Goal: Information Seeking & Learning: Learn about a topic

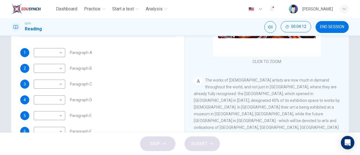
scroll to position [98, 0]
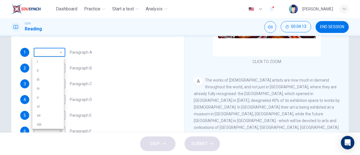
click at [57, 53] on body "Dashboard Practice Start a test Analysis English en ​ [PERSON_NAME] CEFR Readin…" at bounding box center [180, 77] width 360 height 155
click at [47, 89] on li "iv" at bounding box center [48, 88] width 32 height 9
type input "iv"
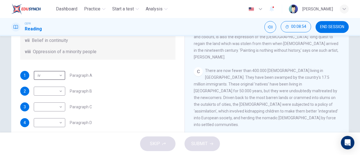
scroll to position [76, 0]
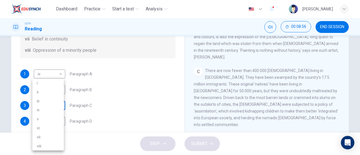
click at [53, 104] on body "Dashboard Practice Start a test Analysis English en ​ [PERSON_NAME] CEFR Readin…" at bounding box center [180, 77] width 360 height 155
click at [43, 145] on li "viii" at bounding box center [48, 146] width 32 height 9
type input "viii"
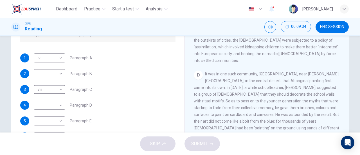
scroll to position [93, 0]
click at [55, 108] on body "Dashboard Practice Start a test Analysis English en ​ [PERSON_NAME] CEFR Readin…" at bounding box center [180, 77] width 360 height 155
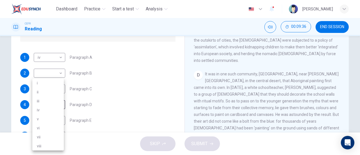
click at [45, 86] on li "i" at bounding box center [48, 83] width 32 height 9
type input "i"
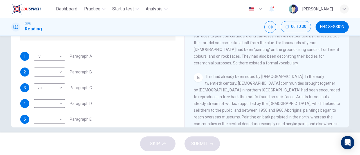
scroll to position [99, 0]
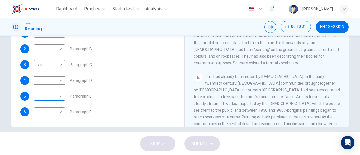
click at [54, 95] on body "Dashboard Practice Start a test Analysis English en ​ [PERSON_NAME] CEFR Readin…" at bounding box center [180, 77] width 360 height 155
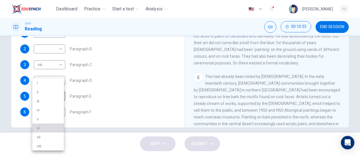
click at [49, 126] on li "vi" at bounding box center [48, 128] width 32 height 9
type input "vi"
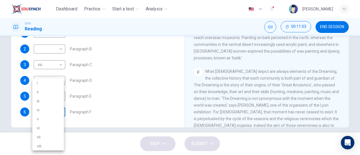
click at [54, 109] on body "Dashboard Practice Start a test Analysis English en ​ [PERSON_NAME] CEFR Readin…" at bounding box center [180, 77] width 360 height 155
click at [46, 120] on li "v" at bounding box center [48, 119] width 32 height 9
type input "v"
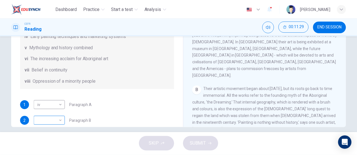
scroll to position [28, 0]
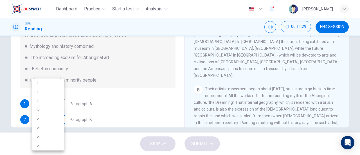
click at [50, 117] on body "Dashboard Practice Start a test Analysis English en ​ [PERSON_NAME] CEFR Readin…" at bounding box center [180, 77] width 360 height 155
click at [42, 118] on li "v" at bounding box center [48, 119] width 32 height 9
type input "v"
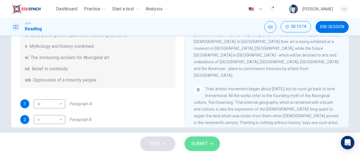
click at [203, 144] on span "SUBMIT" at bounding box center [199, 144] width 16 height 8
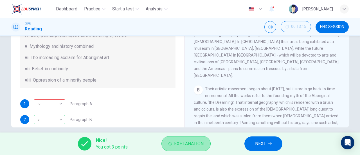
click at [188, 147] on span "Explanation" at bounding box center [189, 144] width 30 height 8
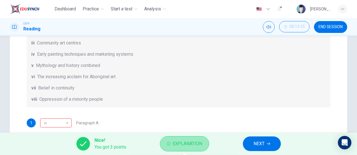
click at [188, 147] on span "Explanation" at bounding box center [188, 144] width 30 height 8
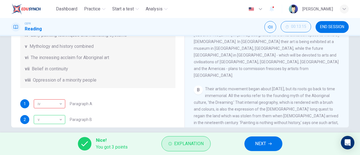
click at [188, 147] on span "Explanation" at bounding box center [189, 144] width 30 height 8
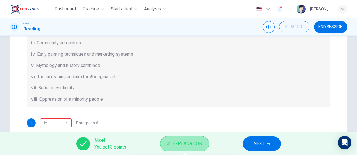
click at [188, 147] on span "Explanation" at bounding box center [188, 144] width 30 height 8
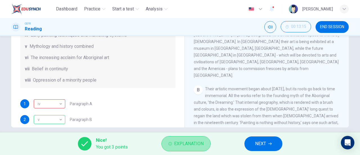
click at [188, 147] on span "Explanation" at bounding box center [189, 144] width 30 height 8
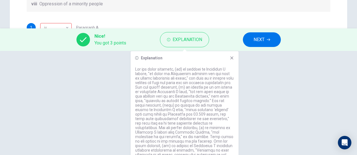
scroll to position [102, 0]
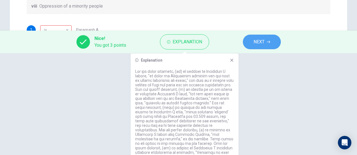
click at [265, 41] on button "NEXT" at bounding box center [262, 42] width 38 height 15
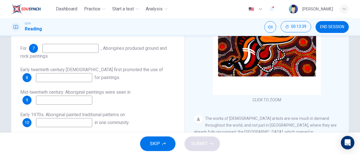
scroll to position [75, 0]
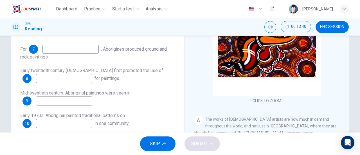
click at [53, 76] on input at bounding box center [64, 78] width 56 height 9
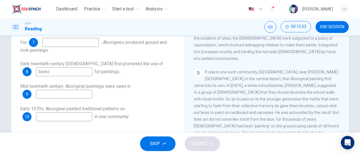
scroll to position [237, 0]
type input "barks"
click at [58, 43] on input at bounding box center [70, 42] width 56 height 9
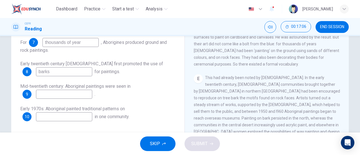
scroll to position [313, 0]
type input "thousands of year"
click at [38, 72] on input "barks" at bounding box center [64, 71] width 56 height 9
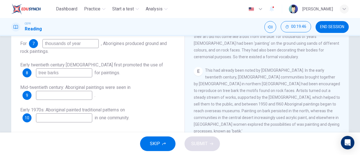
scroll to position [320, 0]
type input "tree barks"
click at [38, 98] on input at bounding box center [64, 95] width 56 height 9
type input "overseas museum"
click at [68, 118] on input at bounding box center [64, 117] width 56 height 9
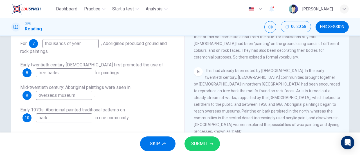
type input "bark"
click at [64, 75] on input "tree barks" at bounding box center [64, 72] width 56 height 9
type input "t"
type input "rock faces"
click at [198, 145] on span "SUBMIT" at bounding box center [199, 144] width 16 height 8
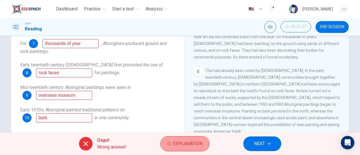
click at [183, 145] on span "Explanation" at bounding box center [188, 144] width 30 height 8
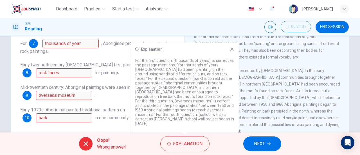
click at [273, 69] on span "This had already been noted by [DEMOGRAPHIC_DATA]. In the early twentieth centu…" at bounding box center [267, 100] width 146 height 65
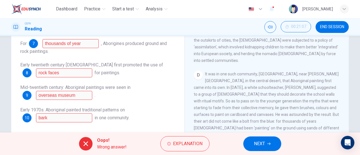
scroll to position [236, 0]
click at [260, 141] on span "NEXT" at bounding box center [259, 144] width 11 height 8
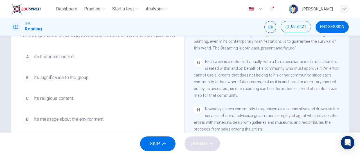
scroll to position [55, 0]
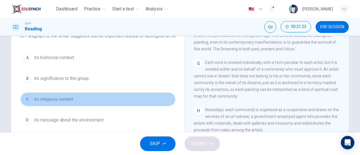
click at [61, 101] on button "C its religious content." at bounding box center [97, 99] width 155 height 14
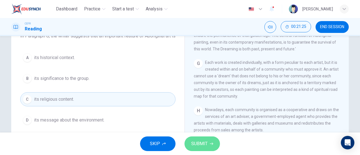
click at [198, 145] on span "SUBMIT" at bounding box center [199, 144] width 16 height 8
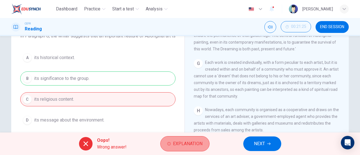
click at [192, 144] on span "Explanation" at bounding box center [188, 144] width 30 height 8
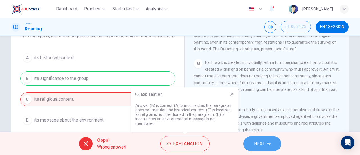
click at [271, 144] on button "NEXT" at bounding box center [262, 143] width 38 height 15
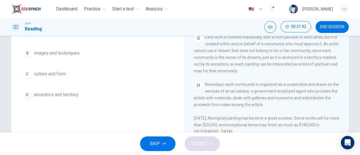
scroll to position [63, 0]
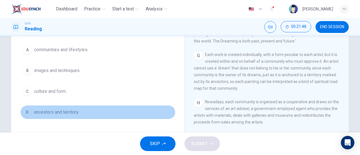
click at [61, 113] on span "ancestors and territory." at bounding box center [56, 112] width 45 height 7
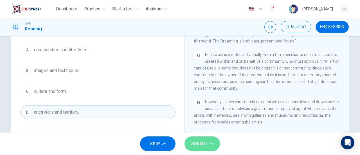
click at [203, 145] on span "SUBMIT" at bounding box center [199, 144] width 16 height 8
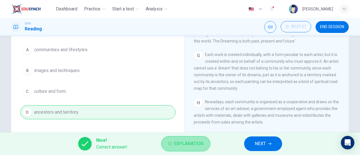
click at [194, 141] on span "Explanation" at bounding box center [189, 144] width 30 height 8
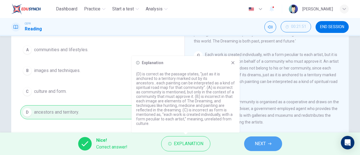
click at [259, 140] on button "NEXT" at bounding box center [263, 143] width 38 height 15
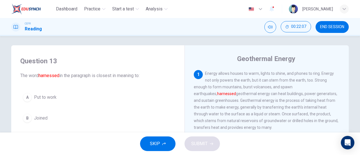
scroll to position [2, 0]
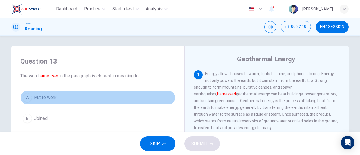
click at [44, 98] on span "Put to work" at bounding box center [45, 97] width 23 height 7
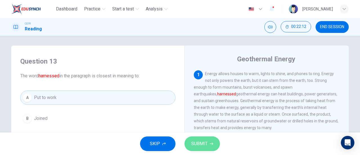
click at [201, 147] on span "SUBMIT" at bounding box center [199, 144] width 16 height 8
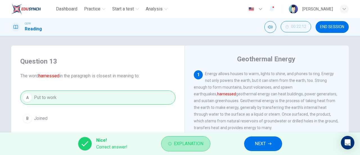
click at [201, 147] on span "Explanation" at bounding box center [189, 144] width 30 height 8
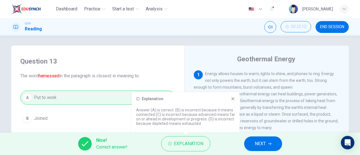
click at [232, 99] on icon at bounding box center [233, 99] width 5 height 5
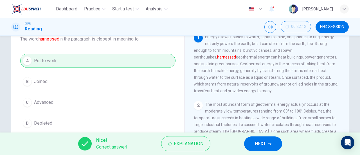
scroll to position [27, 0]
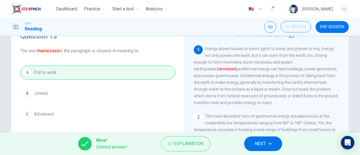
click at [253, 142] on button "NEXT" at bounding box center [263, 143] width 38 height 15
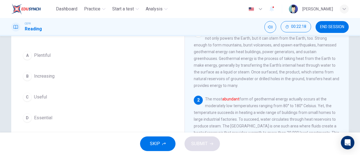
scroll to position [44, 0]
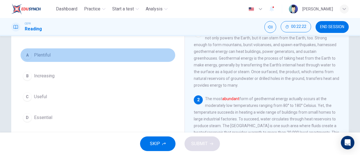
click at [44, 56] on span "Plentiful" at bounding box center [42, 55] width 17 height 7
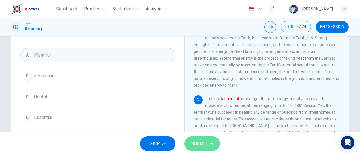
click at [205, 138] on button "SUBMIT" at bounding box center [202, 143] width 35 height 15
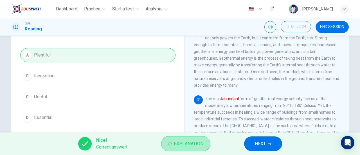
click at [205, 138] on button "Explanation" at bounding box center [185, 143] width 49 height 15
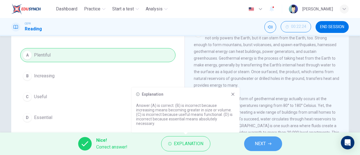
click at [257, 144] on span "NEXT" at bounding box center [260, 144] width 11 height 8
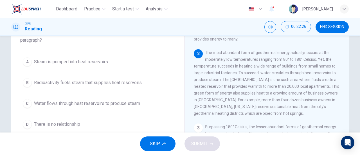
scroll to position [46, 0]
click at [217, 106] on div "2 The most abundant form of geothermal energy actuallynoccurs at the moderately…" at bounding box center [267, 84] width 146 height 68
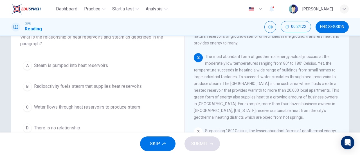
scroll to position [41, 0]
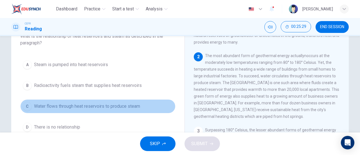
click at [77, 107] on span "Water flows through heat reservoirs to produce steam" at bounding box center [87, 106] width 106 height 7
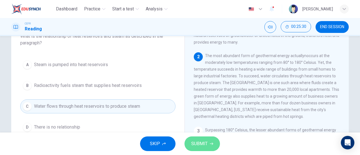
click at [193, 144] on span "SUBMIT" at bounding box center [199, 144] width 16 height 8
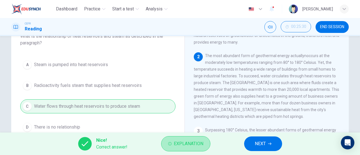
click at [193, 144] on span "Explanation" at bounding box center [189, 144] width 30 height 8
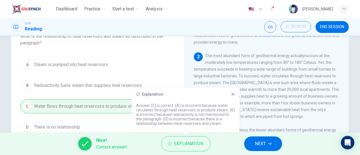
click at [234, 95] on icon at bounding box center [233, 94] width 3 height 3
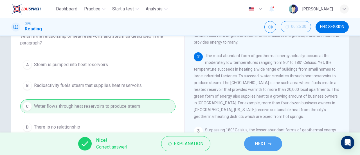
click at [265, 145] on span "NEXT" at bounding box center [260, 144] width 11 height 8
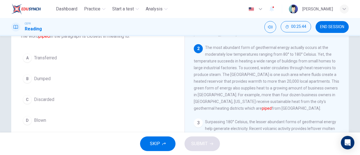
scroll to position [55, 0]
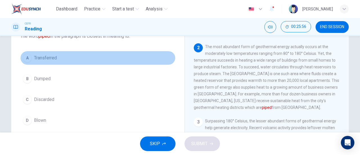
click at [46, 59] on span "Transferred" at bounding box center [45, 58] width 23 height 7
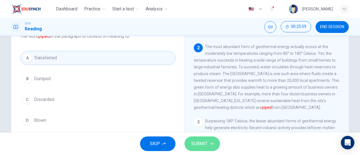
click at [206, 142] on span "SUBMIT" at bounding box center [199, 144] width 16 height 8
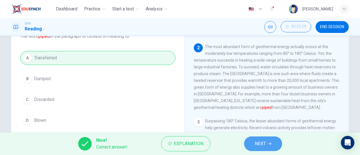
click at [271, 143] on icon "button" at bounding box center [269, 143] width 3 height 3
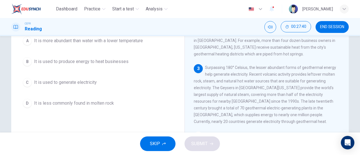
scroll to position [67, 0]
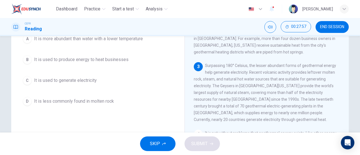
click at [88, 85] on button "C It is used to generate electricity" at bounding box center [97, 80] width 155 height 14
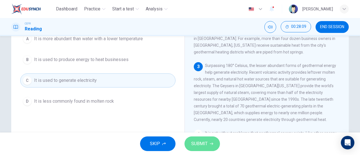
click at [199, 147] on span "SUBMIT" at bounding box center [199, 144] width 16 height 8
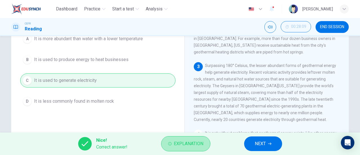
click at [199, 147] on span "Explanation" at bounding box center [189, 144] width 30 height 8
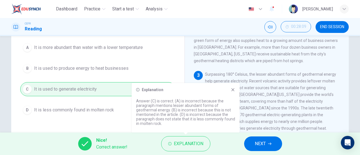
scroll to position [58, 0]
click at [257, 144] on span "NEXT" at bounding box center [260, 144] width 11 height 8
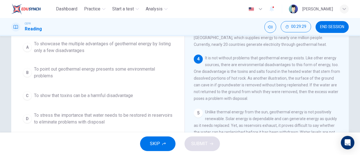
scroll to position [55, 0]
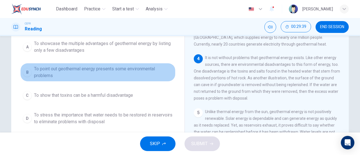
click at [133, 68] on span "To point out geothermal energy presents some environmental problems" at bounding box center [103, 73] width 139 height 14
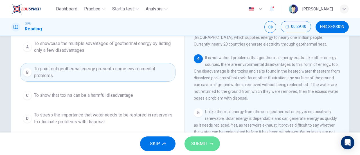
click at [199, 143] on span "SUBMIT" at bounding box center [199, 144] width 16 height 8
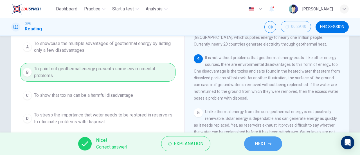
click at [265, 149] on button "NEXT" at bounding box center [263, 143] width 38 height 15
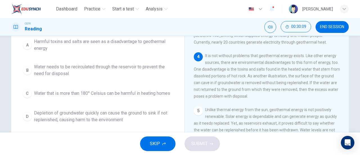
scroll to position [57, 0]
click at [131, 91] on span "Water that is more than 180° Celsius can be harmful in heating homes" at bounding box center [102, 92] width 136 height 7
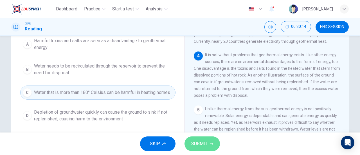
click at [206, 145] on span "SUBMIT" at bounding box center [199, 144] width 16 height 8
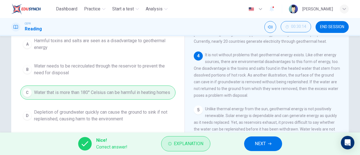
click at [180, 148] on button "Explanation" at bounding box center [185, 143] width 49 height 15
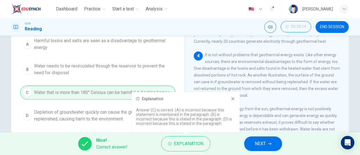
click at [113, 110] on div "A Harmful toxins and salts are seen as a disadvantage to geothermal energy B Wa…" at bounding box center [97, 80] width 155 height 90
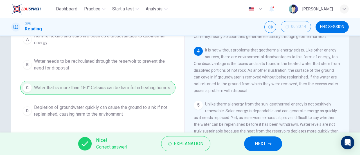
scroll to position [62, 0]
click at [263, 143] on span "NEXT" at bounding box center [260, 144] width 11 height 8
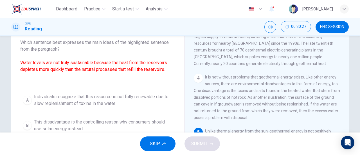
scroll to position [45, 0]
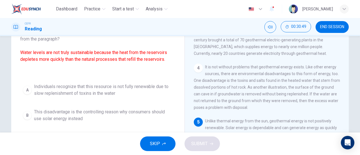
click at [162, 104] on div "A Individuals recognize that this resource is not fully renewable due to slow r…" at bounding box center [97, 128] width 155 height 95
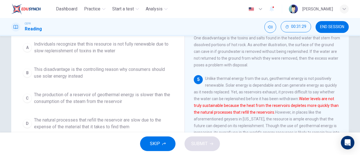
scroll to position [89, 0]
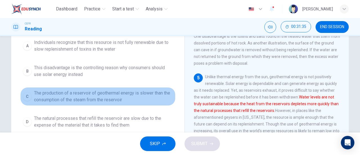
click at [122, 99] on span "The production of a reservoir of geothermal energy is slower than the consumpti…" at bounding box center [103, 97] width 139 height 14
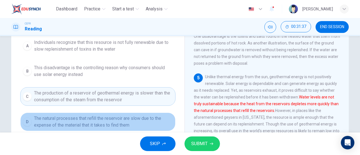
click at [138, 125] on span "The natural processes that refill the reservoir are slow due to the expense of …" at bounding box center [103, 122] width 139 height 14
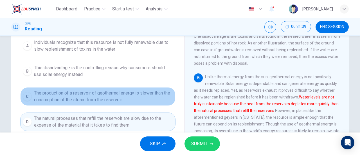
click at [131, 99] on span "The production of a reservoir of geothermal energy is slower than the consumpti…" at bounding box center [103, 97] width 139 height 14
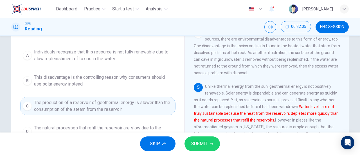
scroll to position [80, 0]
click at [195, 146] on span "SUBMIT" at bounding box center [199, 144] width 16 height 8
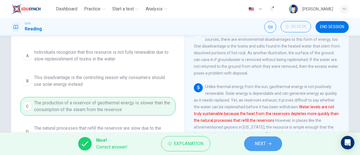
click at [255, 147] on span "NEXT" at bounding box center [260, 144] width 11 height 8
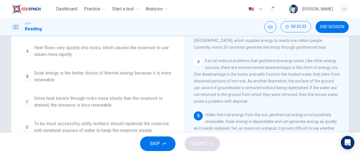
scroll to position [51, 0]
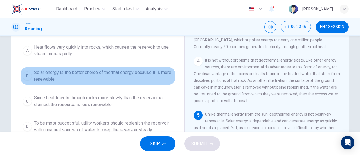
click at [131, 81] on span "Solar energy is the better choice of thermal energy because it is more renewable" at bounding box center [103, 76] width 139 height 14
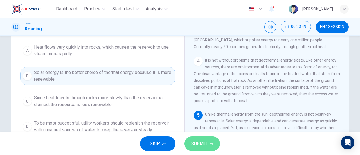
click at [205, 143] on span "SUBMIT" at bounding box center [199, 144] width 16 height 8
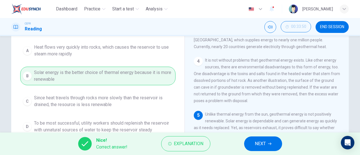
scroll to position [64, 0]
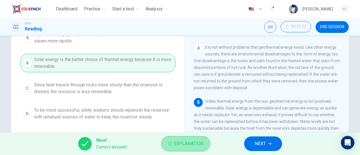
click at [188, 143] on span "Explanation" at bounding box center [189, 144] width 30 height 8
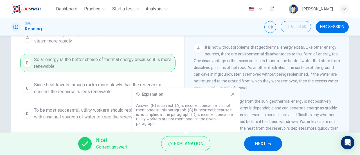
click at [164, 87] on div "A Heat flows very quickly into rocks, which causes the reservoir to use steam m…" at bounding box center [97, 75] width 155 height 95
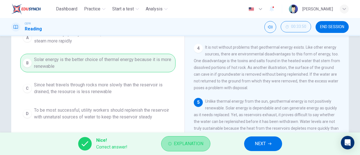
click at [180, 145] on span "Explanation" at bounding box center [189, 144] width 30 height 8
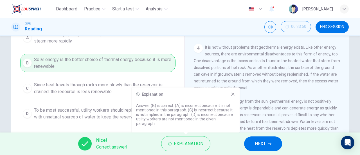
click at [233, 97] on icon at bounding box center [233, 94] width 5 height 5
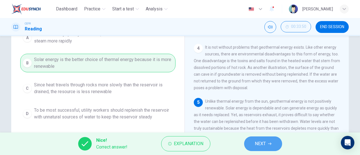
click at [260, 146] on span "NEXT" at bounding box center [260, 144] width 11 height 8
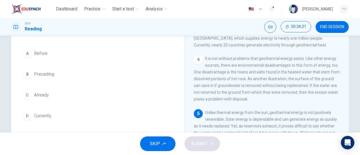
scroll to position [52, 0]
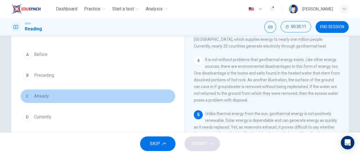
click at [50, 99] on button "C Already" at bounding box center [97, 96] width 155 height 14
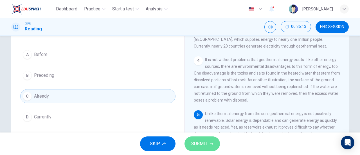
click at [208, 147] on button "SUBMIT" at bounding box center [202, 143] width 35 height 15
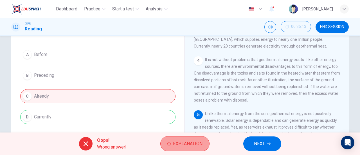
click at [183, 147] on span "Explanation" at bounding box center [188, 144] width 30 height 8
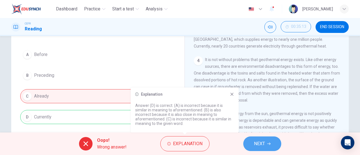
click at [255, 144] on span "NEXT" at bounding box center [259, 144] width 11 height 8
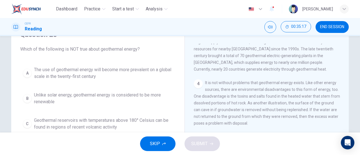
scroll to position [38, 0]
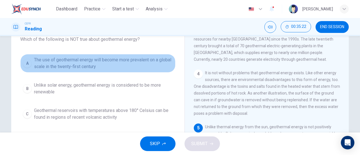
click at [118, 68] on span "The use of geothermal energy will become more prevalent on a global scale in th…" at bounding box center [103, 64] width 139 height 14
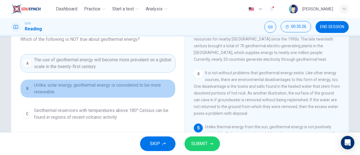
click at [119, 88] on span "Unlike solar energy, geothermal energy is considered to be more renewable" at bounding box center [103, 89] width 139 height 14
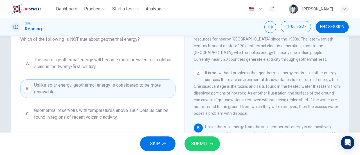
scroll to position [68, 0]
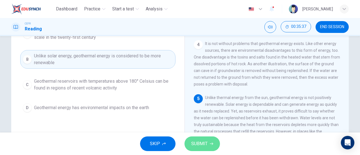
click at [196, 142] on span "SUBMIT" at bounding box center [199, 144] width 16 height 8
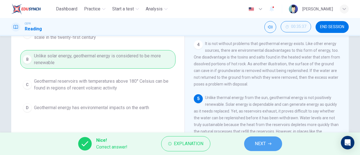
click at [260, 143] on span "NEXT" at bounding box center [260, 144] width 11 height 8
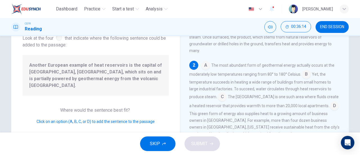
scroll to position [44, 0]
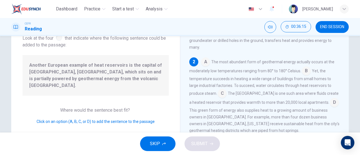
click at [330, 106] on input at bounding box center [334, 103] width 9 height 9
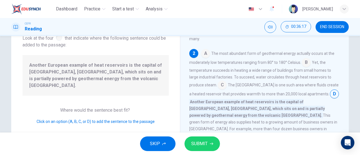
scroll to position [53, 0]
click at [205, 142] on span "SUBMIT" at bounding box center [199, 144] width 16 height 8
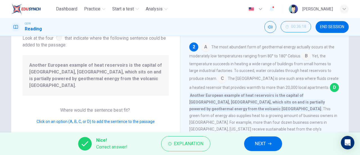
scroll to position [59, 0]
click at [269, 144] on icon "button" at bounding box center [269, 143] width 3 height 3
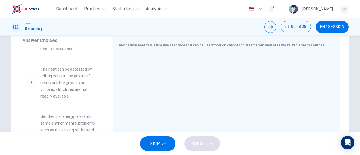
scroll to position [21, 0]
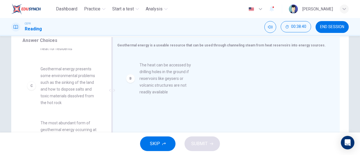
drag, startPoint x: 64, startPoint y: 84, endPoint x: 162, endPoint y: 76, distance: 98.2
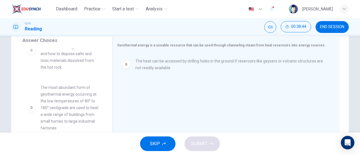
scroll to position [67, 0]
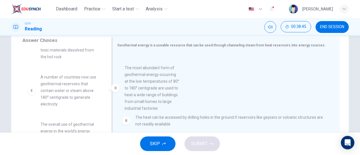
drag, startPoint x: 68, startPoint y: 108, endPoint x: 173, endPoint y: 95, distance: 105.5
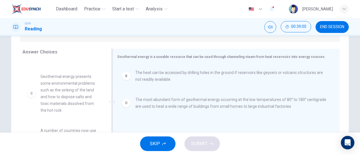
scroll to position [98, 0]
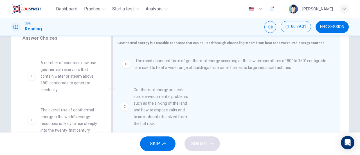
drag, startPoint x: 104, startPoint y: 100, endPoint x: 169, endPoint y: 104, distance: 64.6
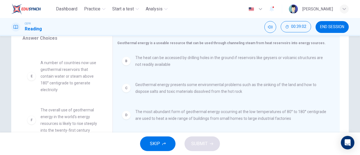
scroll to position [1, 0]
click at [203, 140] on span "SUBMIT" at bounding box center [199, 144] width 16 height 8
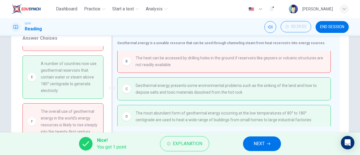
scroll to position [0, 0]
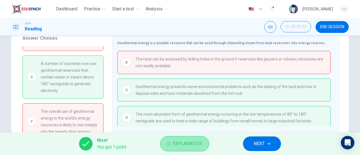
click at [167, 148] on button "Explanation" at bounding box center [184, 143] width 49 height 15
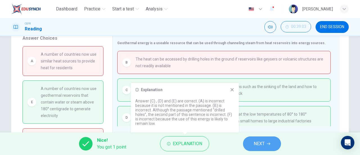
click at [263, 140] on span "NEXT" at bounding box center [259, 144] width 11 height 8
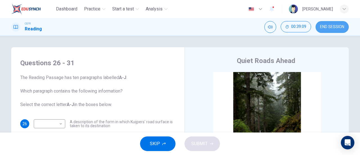
click at [330, 28] on span "END SESSION" at bounding box center [332, 27] width 24 height 5
